Goal: Task Accomplishment & Management: Use online tool/utility

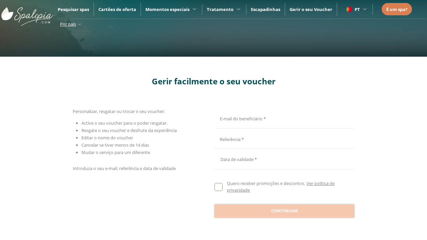
click at [283, 118] on input "E-mail do beneficiário *" at bounding box center [283, 118] width 138 height 12
type input "**********"
click at [283, 139] on input "E-mail do beneficiário *" at bounding box center [283, 139] width 138 height 12
type input "**********"
click at [284, 159] on div at bounding box center [284, 159] width 140 height 16
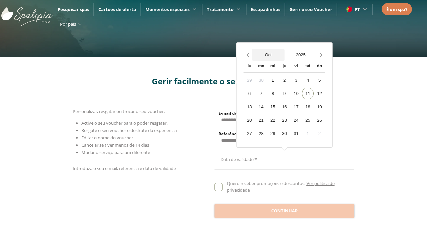
click at [268, 55] on button "Oct" at bounding box center [268, 55] width 33 height 12
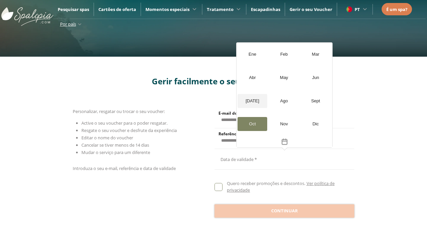
click at [252, 101] on div "[DATE]" at bounding box center [252, 101] width 30 height 14
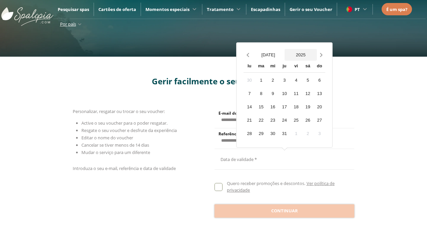
click at [300, 55] on button "2025" at bounding box center [300, 55] width 33 height 12
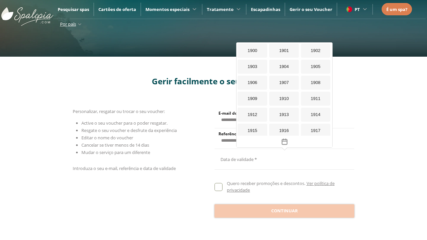
scroll to position [634, 0]
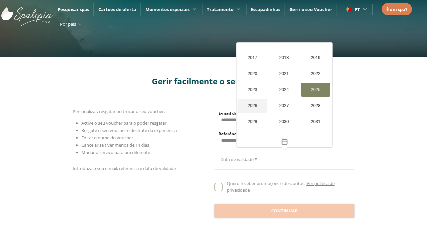
click at [252, 99] on div "2026" at bounding box center [252, 106] width 30 height 14
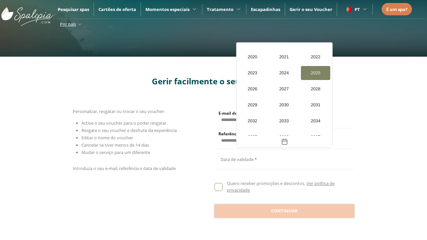
click at [251, 120] on div "20" at bounding box center [257, 120] width 12 height 12
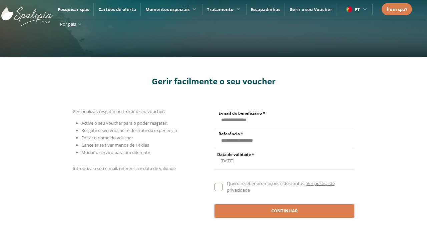
scroll to position [0, 0]
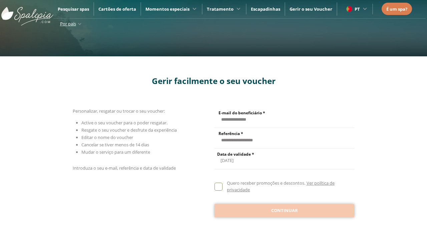
click at [284, 210] on span "Continuar" at bounding box center [284, 210] width 27 height 7
